Goal: Complete application form

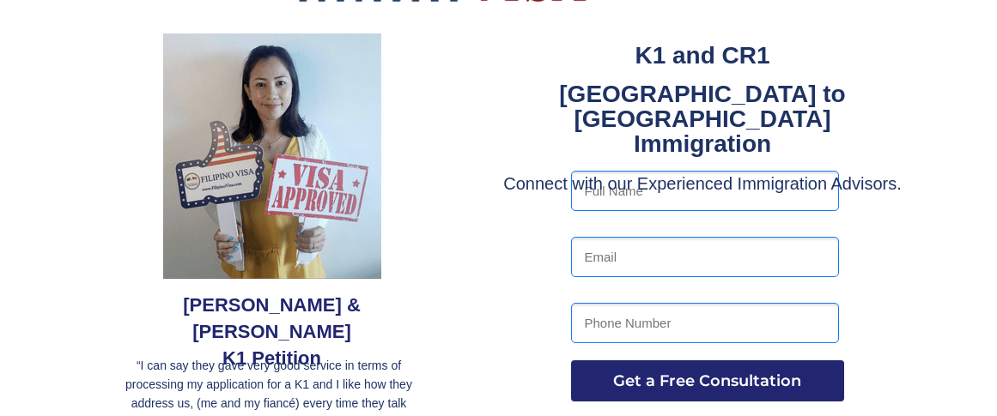
scroll to position [86, 0]
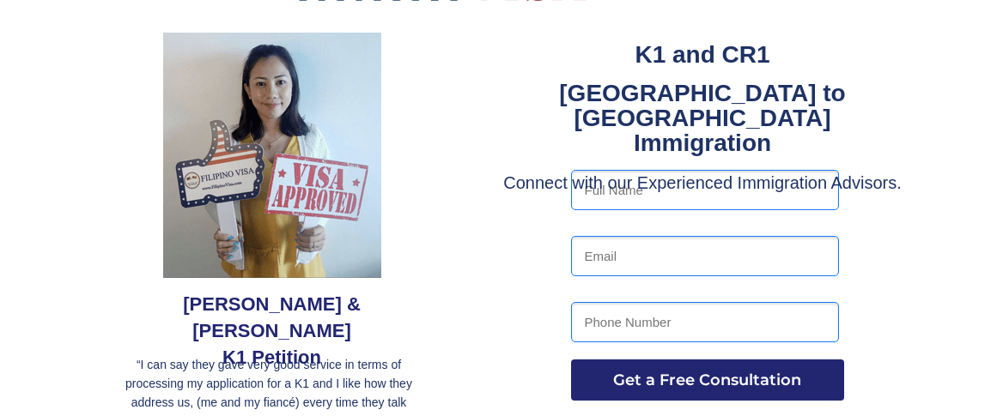
click at [611, 191] on input "text" at bounding box center [705, 190] width 268 height 40
type input "[PERSON_NAME];[PERSON_NAME]"
click at [593, 259] on input "email" at bounding box center [705, 256] width 268 height 40
type input "[EMAIL_ADDRESS][DOMAIN_NAME]"
click at [599, 337] on input "tel" at bounding box center [705, 322] width 268 height 40
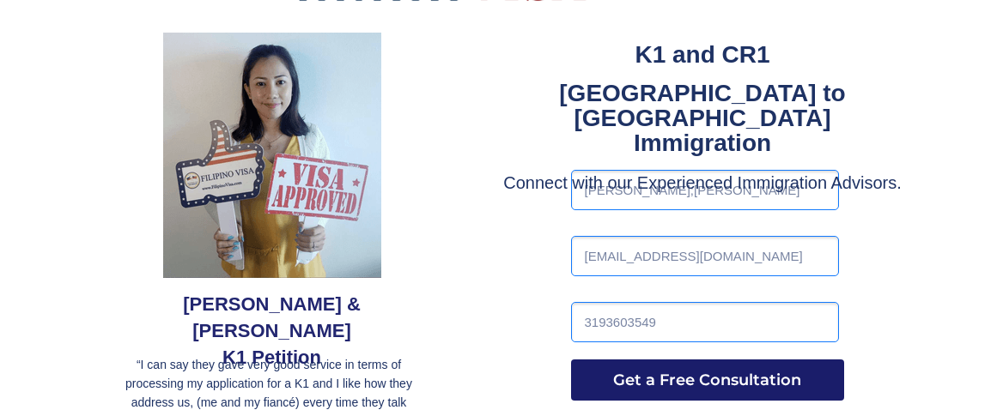
type input "3193603549"
click at [642, 385] on span "Get a Free Consultation" at bounding box center [707, 380] width 273 height 19
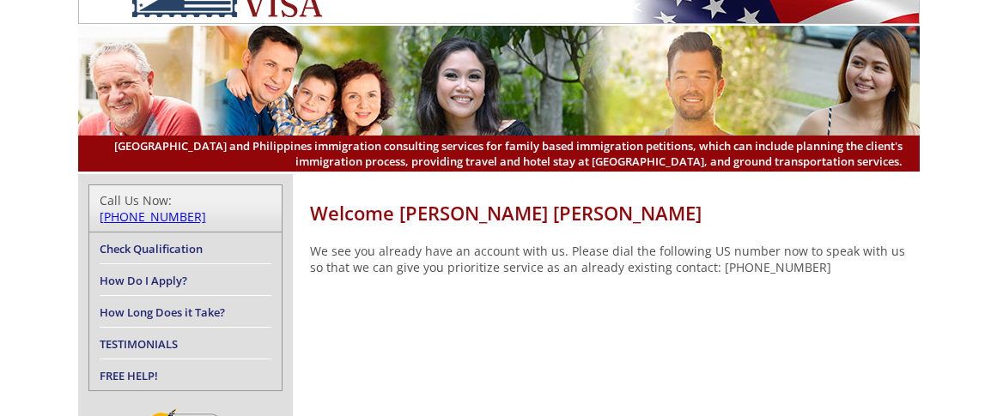
scroll to position [86, 0]
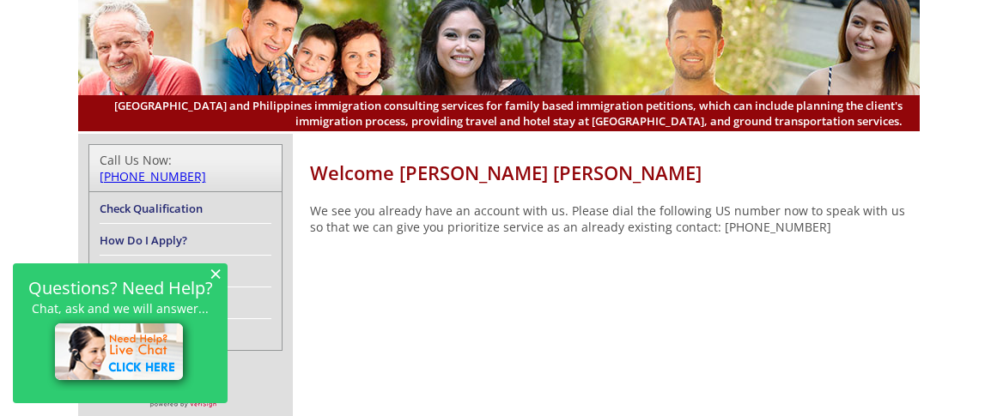
click at [453, 180] on h1 "Welcome [PERSON_NAME] [PERSON_NAME]" at bounding box center [615, 173] width 610 height 26
click at [449, 216] on p "We see you already have an account with us. Please dial the following US number…" at bounding box center [615, 219] width 610 height 33
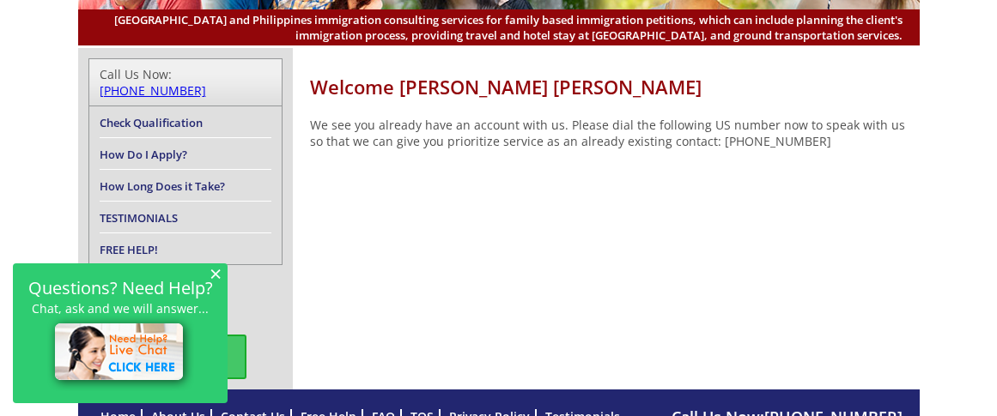
click at [143, 363] on img at bounding box center [120, 354] width 147 height 76
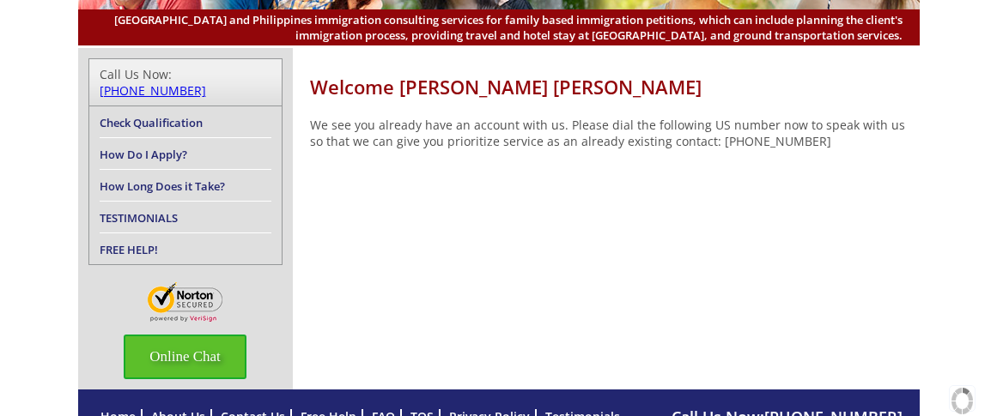
click at [187, 339] on span "Online Chat" at bounding box center [185, 357] width 123 height 45
